Goal: Communication & Community: Answer question/provide support

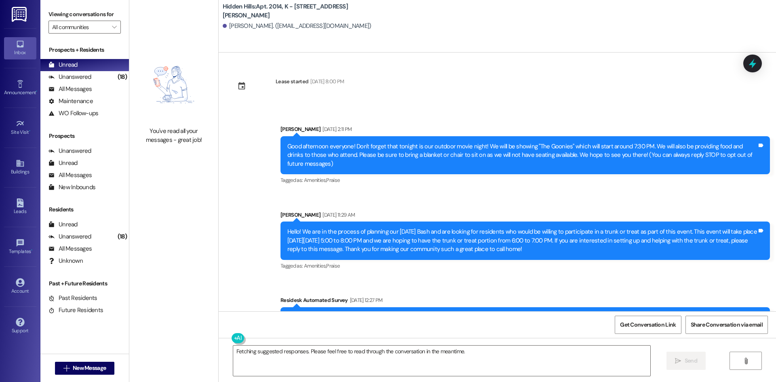
scroll to position [9508, 0]
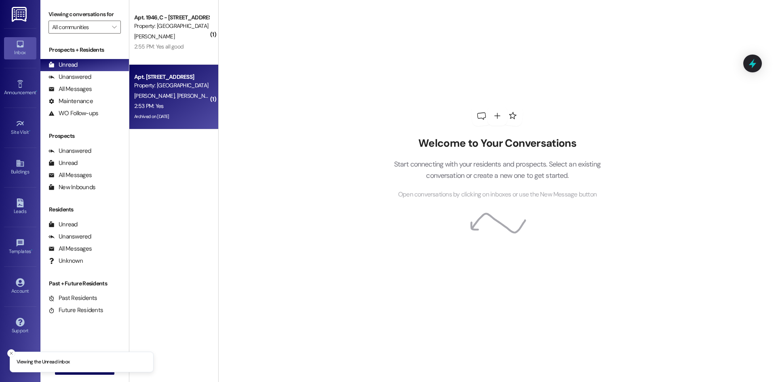
click at [173, 103] on div "2:53 PM: Yes 2:53 PM: Yes" at bounding box center [171, 106] width 76 height 10
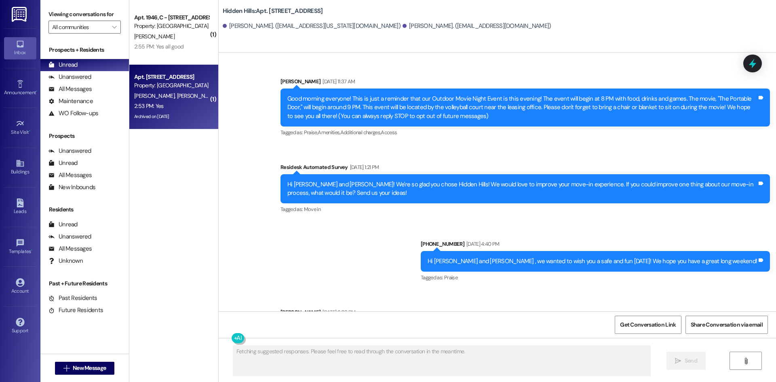
type textarea "Fetching suggested responses. Please feel free to read through the conversation…"
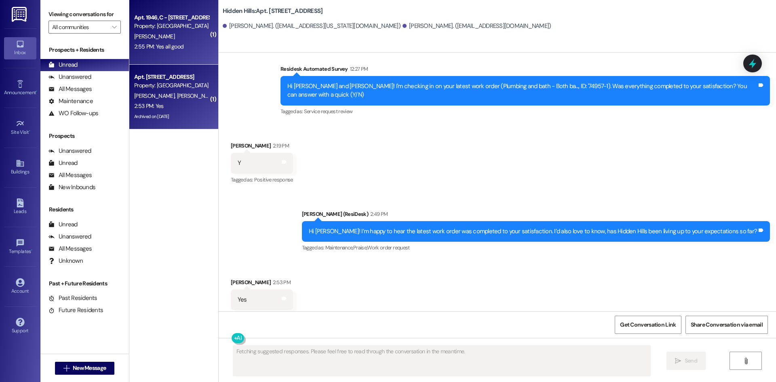
click at [157, 55] on div "Apt. 1946, C - [STREET_ADDRESS] Property: [GEOGRAPHIC_DATA] [PERSON_NAME] 2:55 …" at bounding box center [173, 32] width 89 height 65
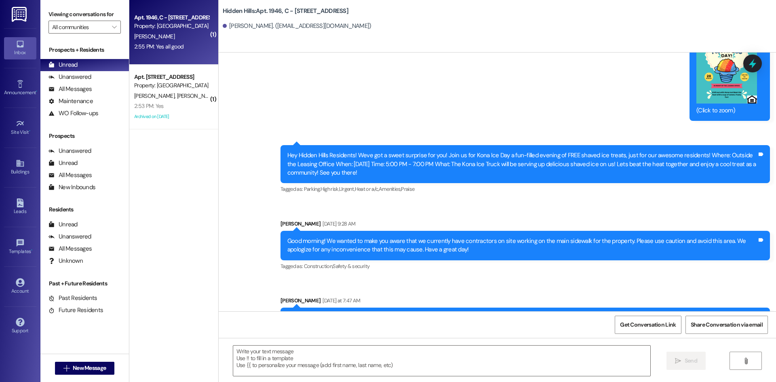
scroll to position [12575, 0]
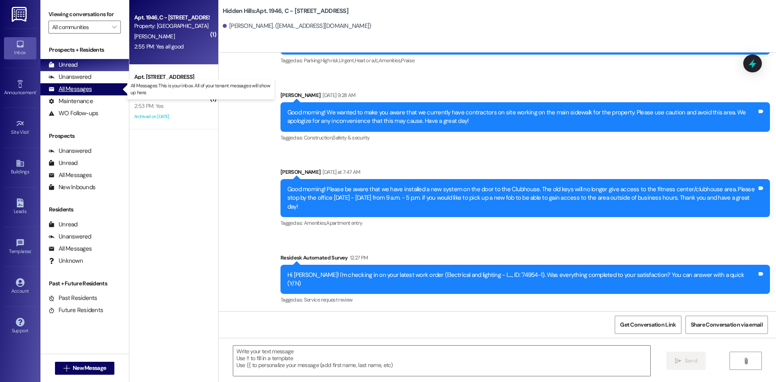
click at [76, 93] on div "All Messages" at bounding box center [70, 89] width 43 height 8
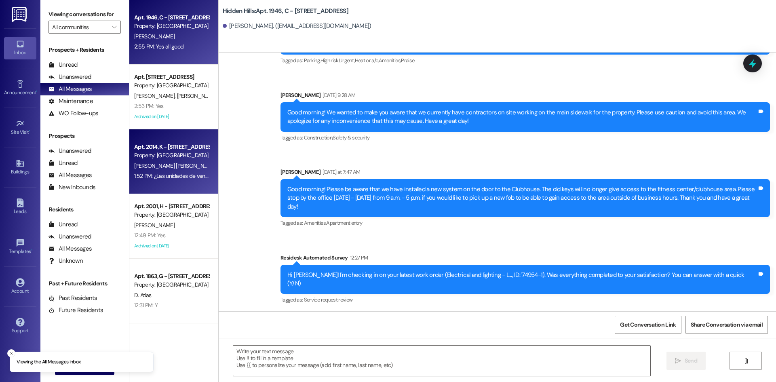
click at [183, 169] on div "[PERSON_NAME] [PERSON_NAME]" at bounding box center [171, 166] width 76 height 10
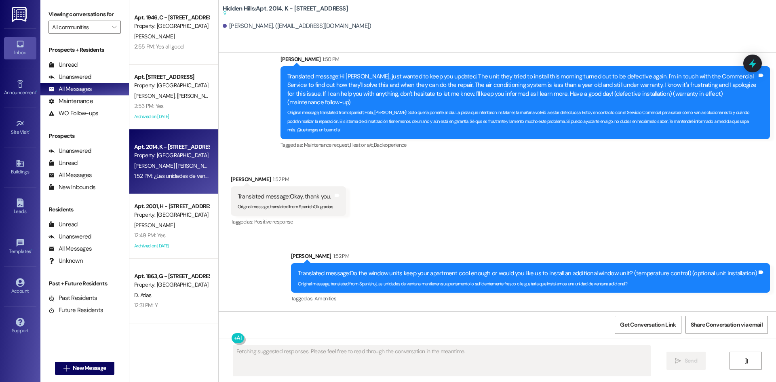
scroll to position [9508, 0]
